Goal: Contribute content: Add original content to the website for others to see

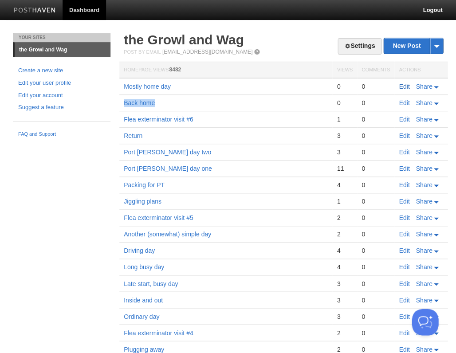
click at [406, 87] on link "Edit" at bounding box center [404, 86] width 11 height 7
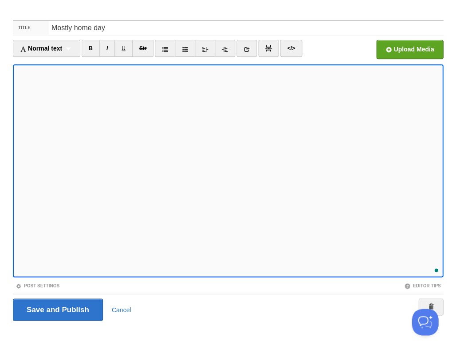
scroll to position [114, 0]
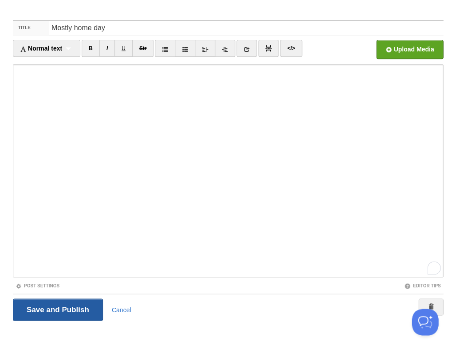
click at [79, 310] on input "Save and Publish" at bounding box center [58, 310] width 90 height 22
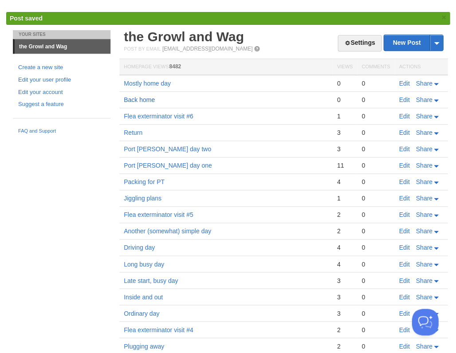
click at [149, 97] on link "Back home" at bounding box center [139, 99] width 31 height 7
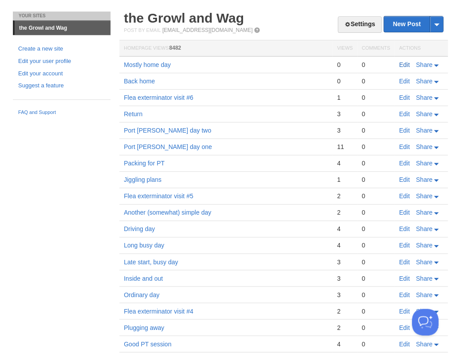
click at [403, 64] on link "Edit" at bounding box center [404, 64] width 11 height 7
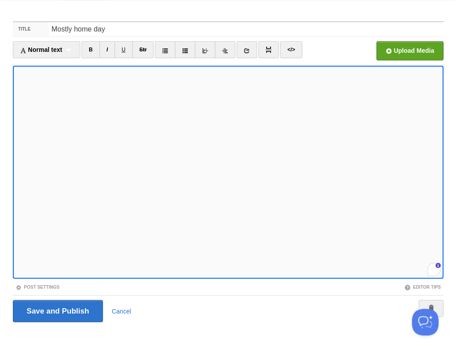
scroll to position [21, 0]
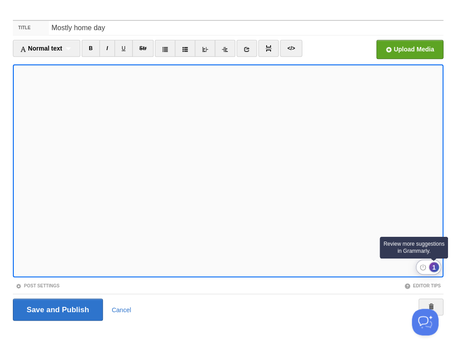
click at [432, 266] on div "1" at bounding box center [434, 267] width 10 height 10
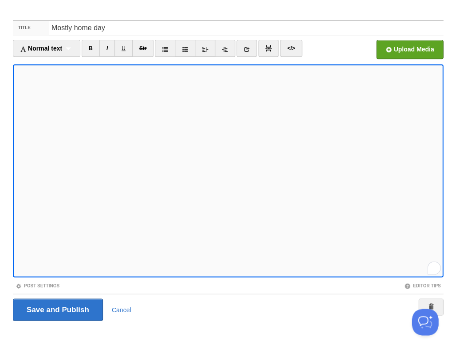
scroll to position [170, 0]
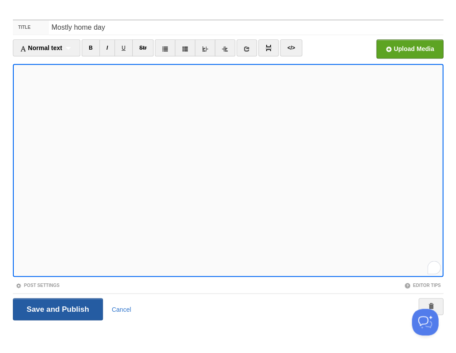
click at [57, 309] on input "Save and Publish" at bounding box center [58, 309] width 90 height 22
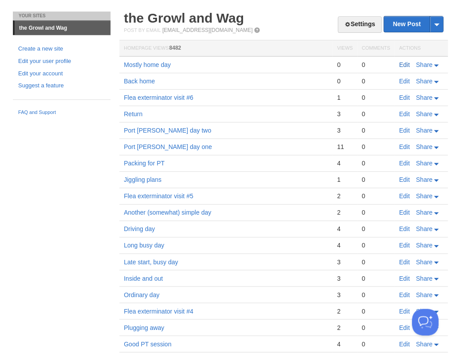
click at [401, 62] on link "Edit" at bounding box center [404, 64] width 11 height 7
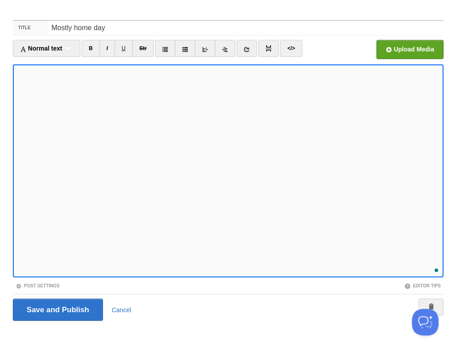
scroll to position [178, 0]
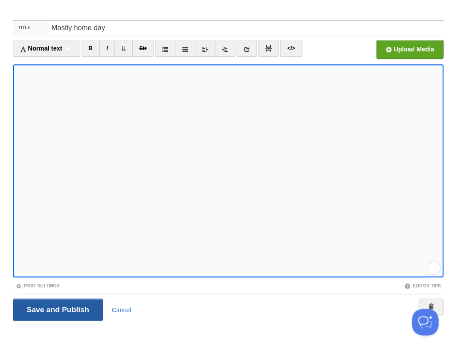
click at [57, 309] on input "Save and Publish" at bounding box center [58, 310] width 90 height 22
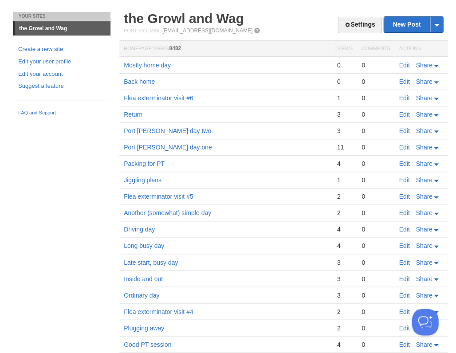
click at [403, 63] on link "Edit" at bounding box center [404, 65] width 11 height 7
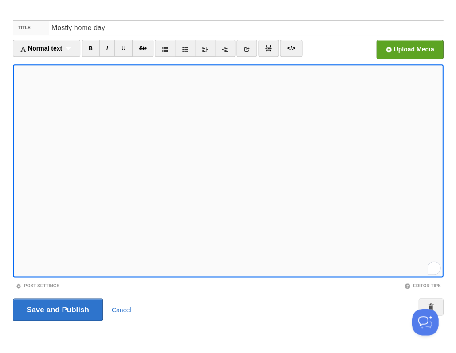
scroll to position [179, 0]
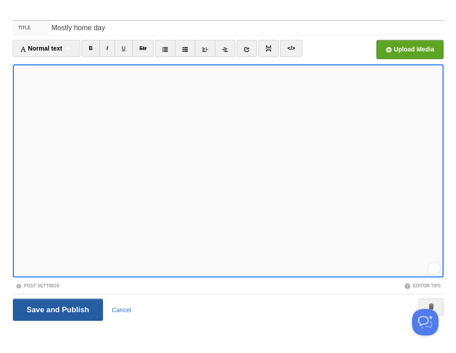
click at [57, 309] on input "Save and Publish" at bounding box center [58, 310] width 90 height 22
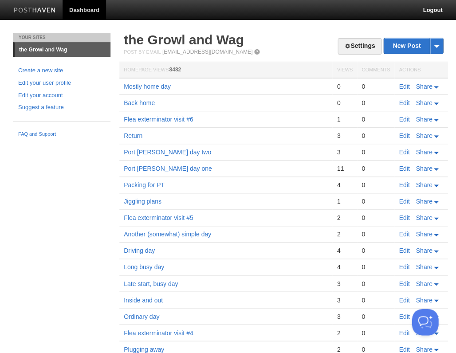
click at [408, 102] on link "Edit" at bounding box center [404, 102] width 11 height 7
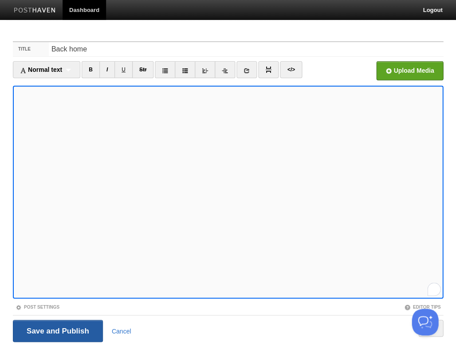
click at [57, 330] on input "Save and Publish" at bounding box center [58, 331] width 90 height 22
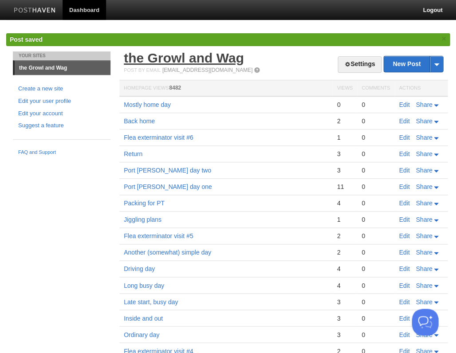
click at [164, 60] on link "the Growl and Wag" at bounding box center [184, 58] width 120 height 15
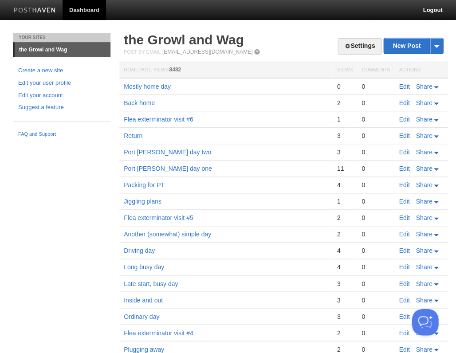
click at [410, 85] on link "Edit" at bounding box center [404, 86] width 11 height 7
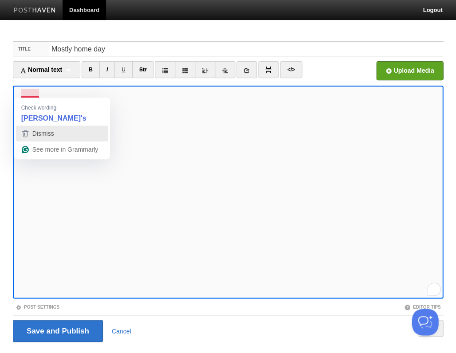
click at [48, 132] on span "Dismiss" at bounding box center [43, 133] width 22 height 7
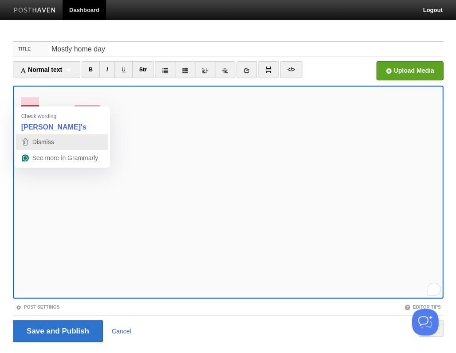
click at [44, 142] on span "Dismiss" at bounding box center [43, 142] width 22 height 7
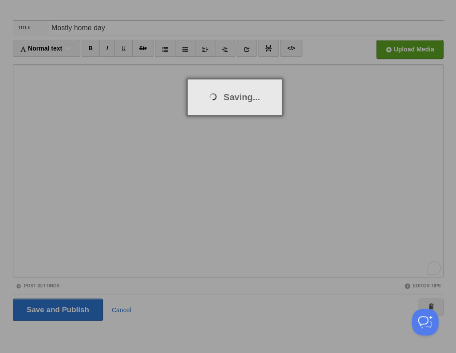
scroll to position [211, 0]
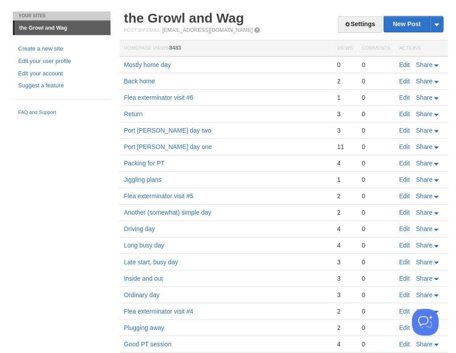
click at [401, 63] on link "Edit" at bounding box center [404, 64] width 11 height 7
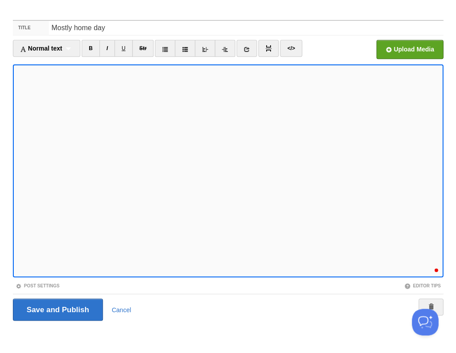
scroll to position [220, 0]
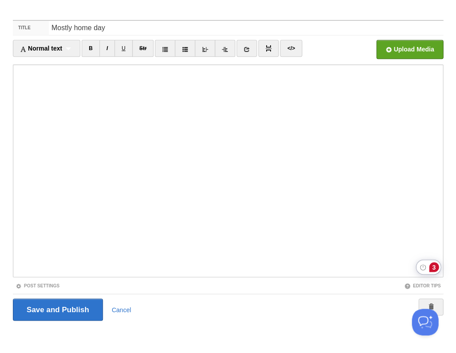
click at [433, 264] on div "3" at bounding box center [434, 267] width 10 height 10
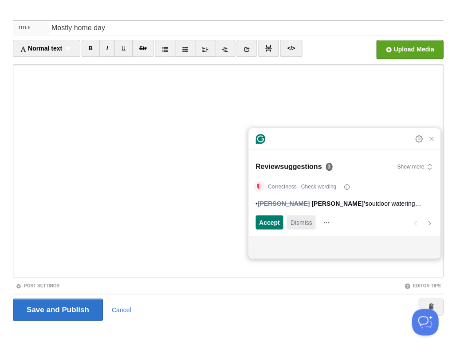
click at [307, 224] on span "Dismiss" at bounding box center [301, 222] width 22 height 9
click at [306, 224] on span "Dismiss" at bounding box center [301, 222] width 22 height 9
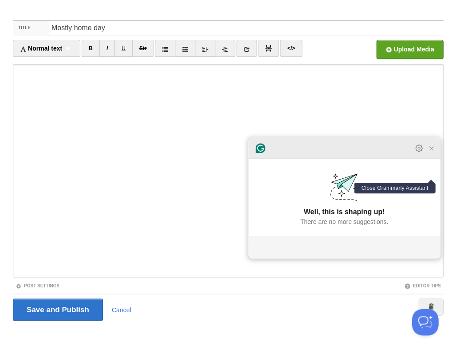
click at [432, 150] on icon "Close Grammarly Assistant" at bounding box center [432, 149] width 4 height 4
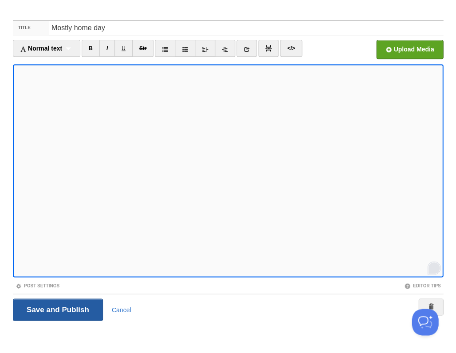
click at [57, 309] on input "Save and Publish" at bounding box center [58, 310] width 90 height 22
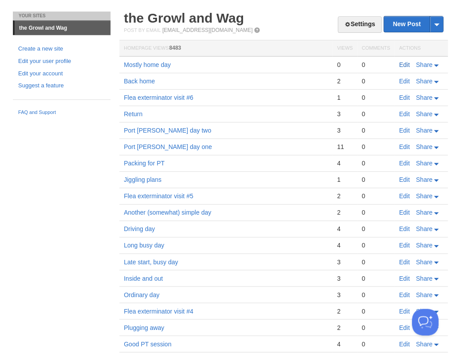
click at [401, 62] on link "Edit" at bounding box center [404, 64] width 11 height 7
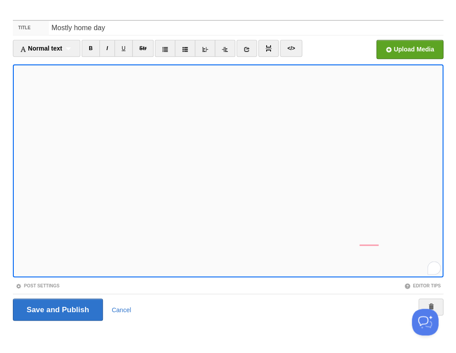
scroll to position [229, 0]
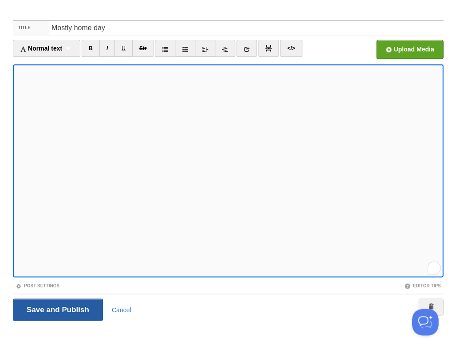
click at [57, 309] on input "Save and Publish" at bounding box center [58, 310] width 90 height 22
